Goal: Find specific fact: Find specific page/section

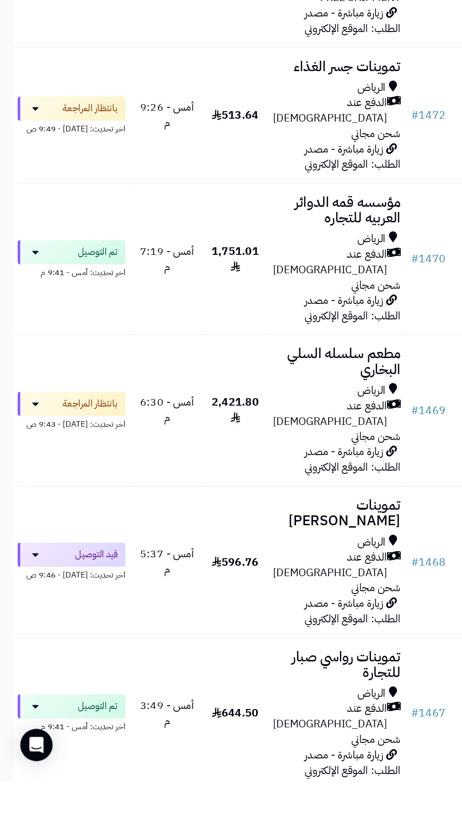
scroll to position [236, 0]
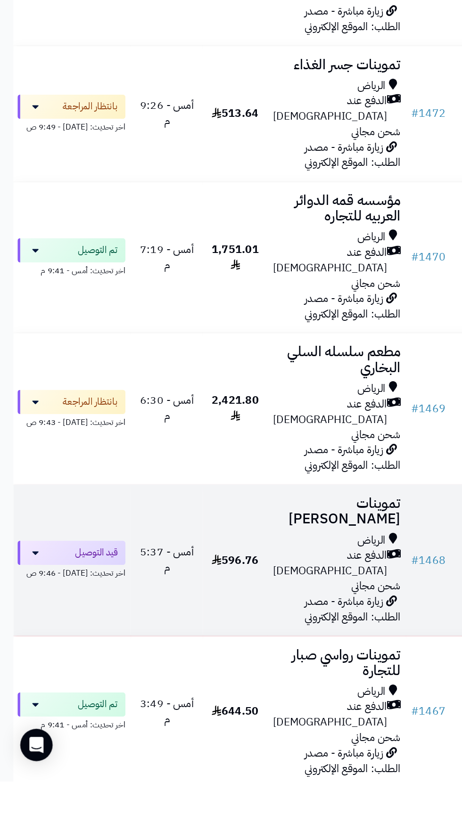
click at [204, 668] on div "الدفع عند [DEMOGRAPHIC_DATA]" at bounding box center [235, 679] width 89 height 22
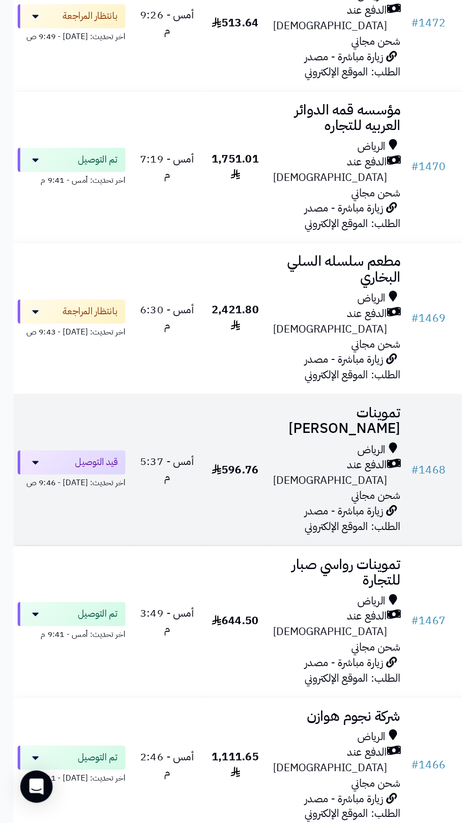
scroll to position [348, 0]
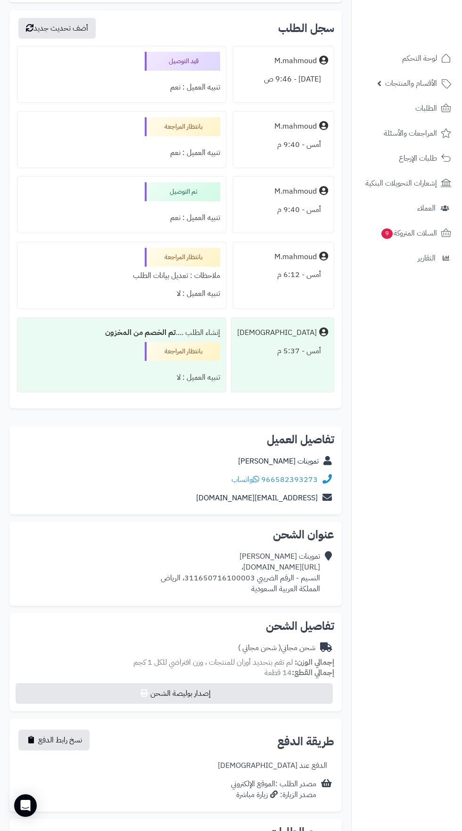
scroll to position [1041, 0]
click at [249, 592] on div "تموينات [PERSON_NAME] [URL][DOMAIN_NAME]، النسيم - الرقم الضريبي 31165071610000…" at bounding box center [240, 572] width 159 height 43
copy div "[URL][DOMAIN_NAME]،"
